Goal: Navigation & Orientation: Find specific page/section

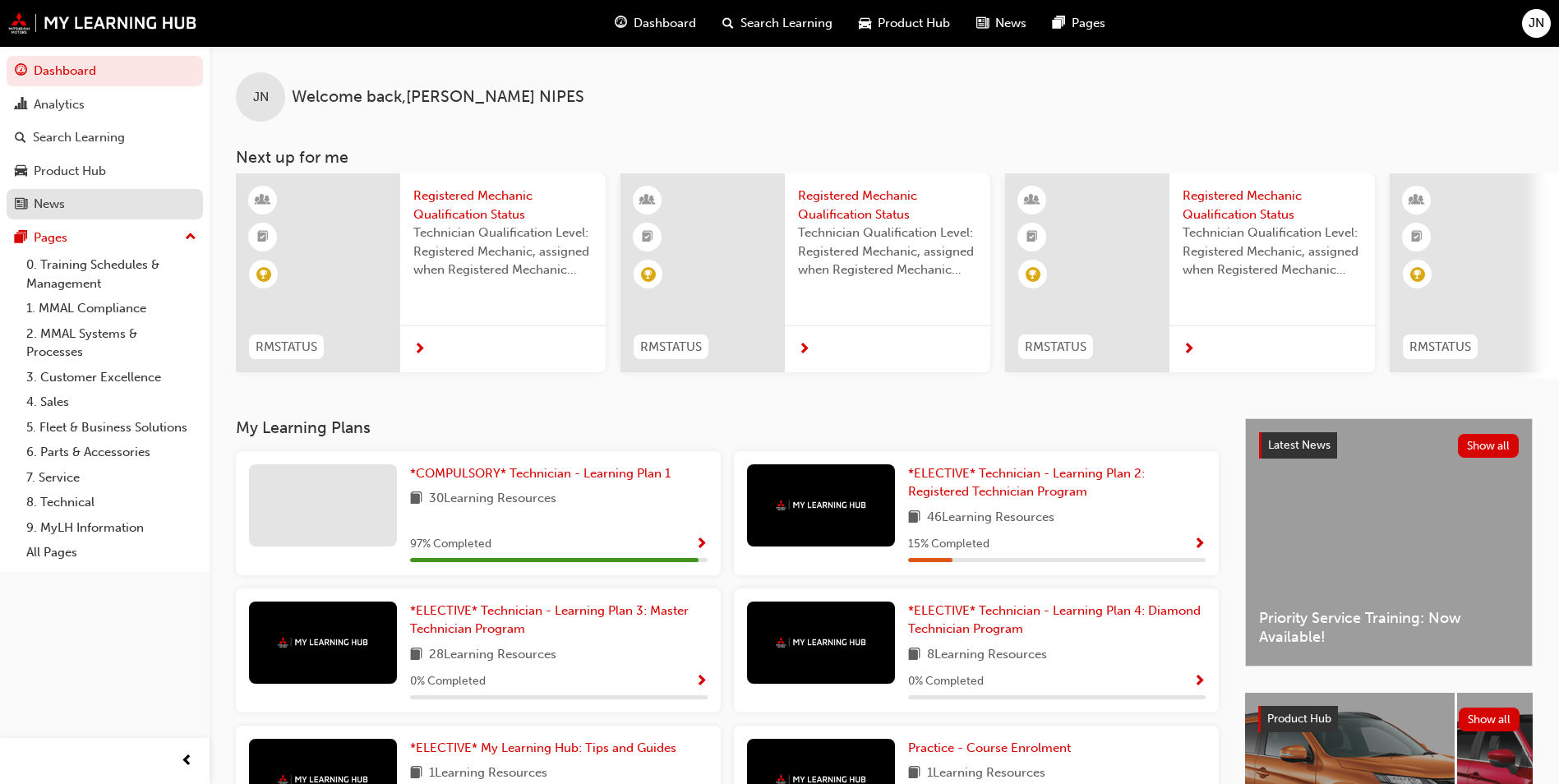
click at [43, 217] on link "News" at bounding box center [104, 204] width 197 height 30
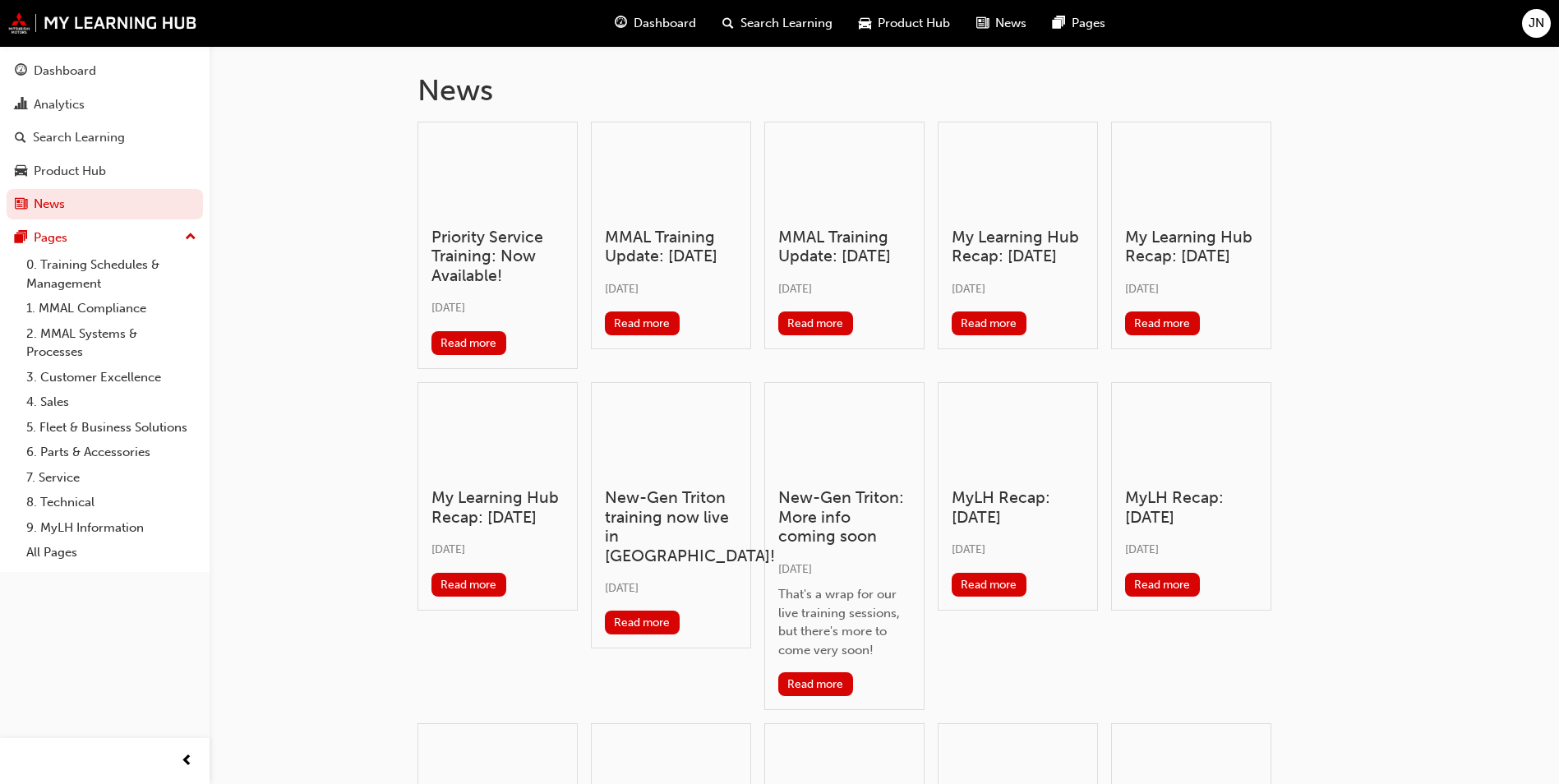
click at [105, 11] on div "Dashboard Search Learning Product Hub News Pages JN" at bounding box center [780, 23] width 1559 height 47
click at [105, 26] on img at bounding box center [103, 22] width 189 height 21
